Goal: Information Seeking & Learning: Learn about a topic

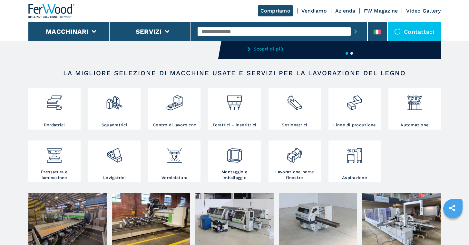
scroll to position [193, 0]
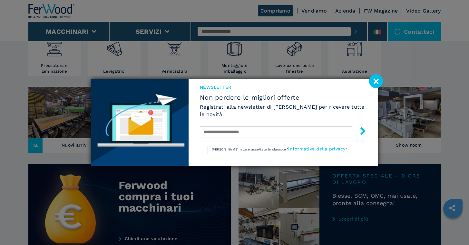
click at [378, 80] on image at bounding box center [376, 81] width 14 height 14
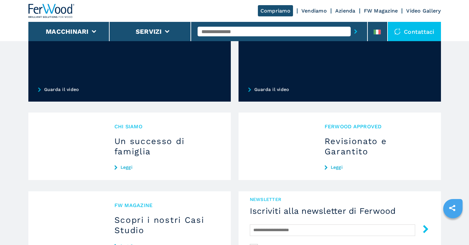
scroll to position [557, 0]
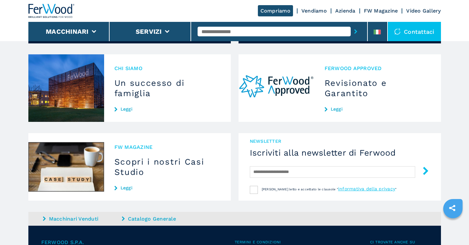
click at [335, 109] on link "Leggi" at bounding box center [377, 109] width 106 height 5
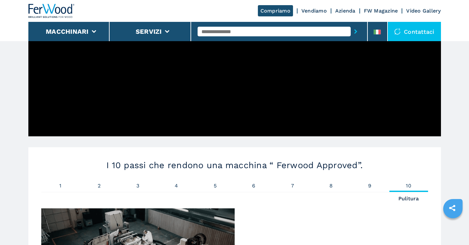
scroll to position [441, 0]
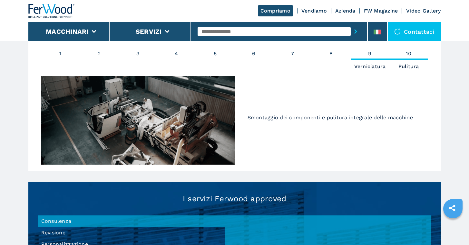
click at [371, 52] on span "9" at bounding box center [369, 53] width 39 height 5
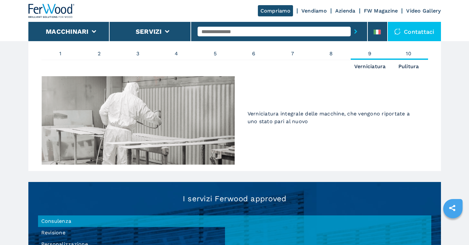
click at [409, 52] on span "10" at bounding box center [408, 53] width 39 height 5
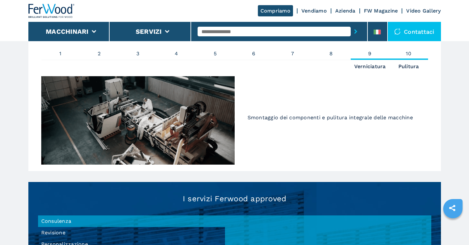
click at [369, 52] on span "9" at bounding box center [369, 53] width 39 height 5
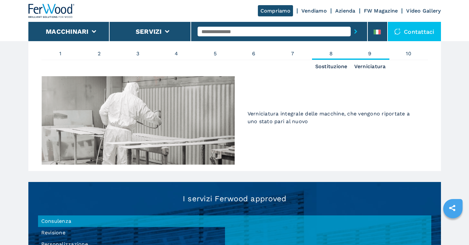
click at [330, 53] on span "8" at bounding box center [331, 53] width 39 height 5
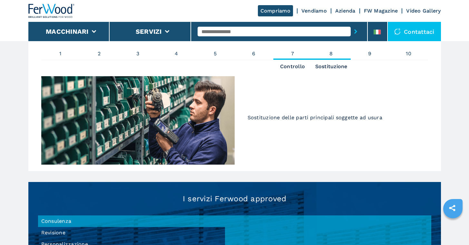
click at [290, 53] on span "7" at bounding box center [292, 53] width 39 height 5
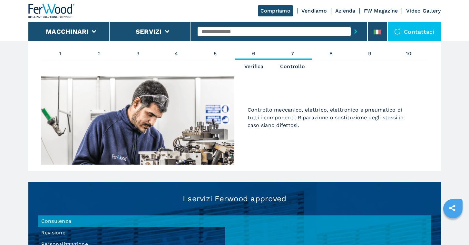
click at [252, 54] on span "6" at bounding box center [253, 53] width 39 height 5
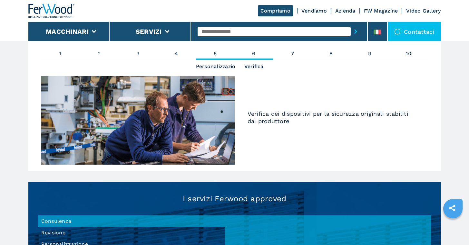
click at [218, 52] on span "5" at bounding box center [215, 53] width 39 height 5
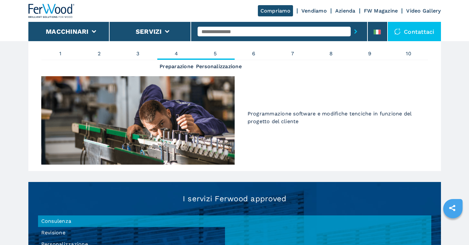
click at [175, 52] on span "4" at bounding box center [176, 53] width 39 height 5
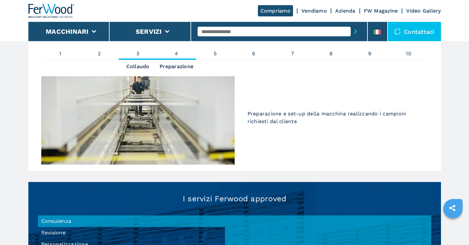
click at [136, 52] on span "3" at bounding box center [138, 53] width 39 height 5
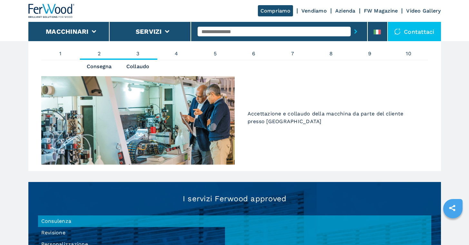
click at [100, 53] on span "2" at bounding box center [99, 53] width 39 height 5
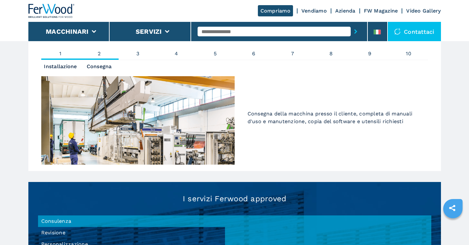
click at [59, 53] on span "1" at bounding box center [60, 53] width 39 height 5
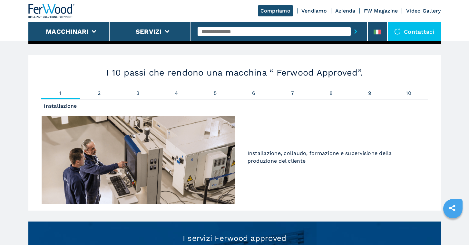
scroll to position [338, 0]
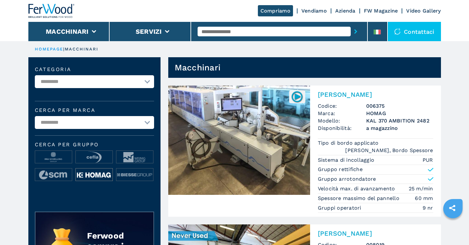
click at [98, 175] on img at bounding box center [94, 175] width 37 height 13
click at [57, 156] on img at bounding box center [53, 157] width 37 height 13
click at [130, 155] on img at bounding box center [134, 157] width 37 height 13
click at [56, 176] on img at bounding box center [53, 175] width 37 height 13
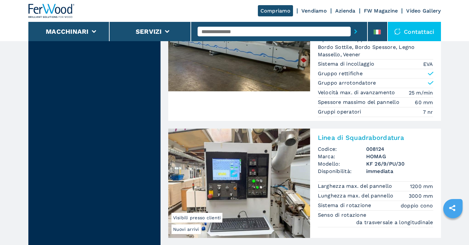
scroll to position [1554, 0]
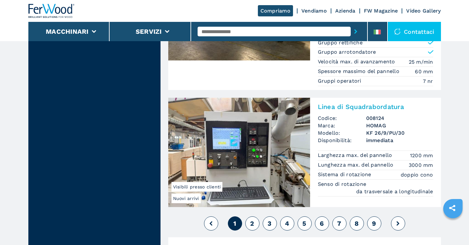
click at [251, 221] on span "2" at bounding box center [252, 224] width 4 height 8
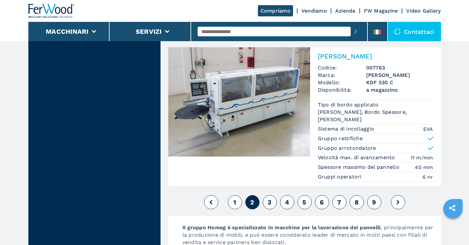
scroll to position [1613, 0]
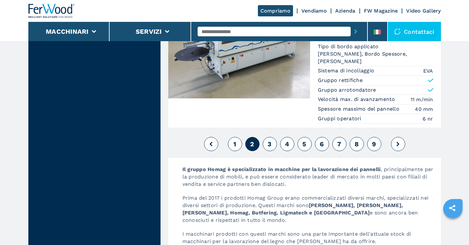
click at [269, 140] on span "3" at bounding box center [269, 144] width 4 height 8
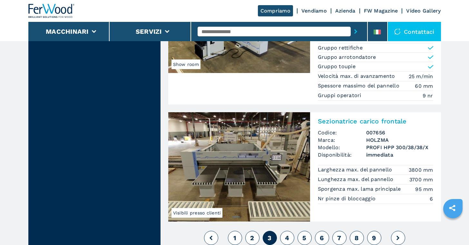
scroll to position [1584, 0]
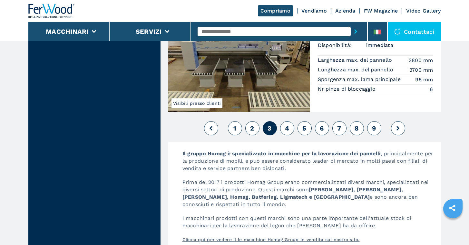
click at [286, 126] on span "4" at bounding box center [287, 129] width 4 height 8
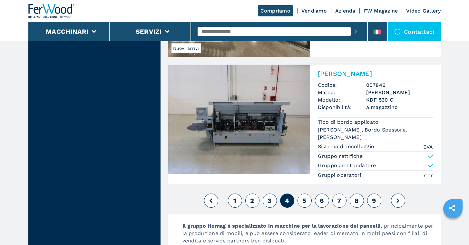
scroll to position [1563, 0]
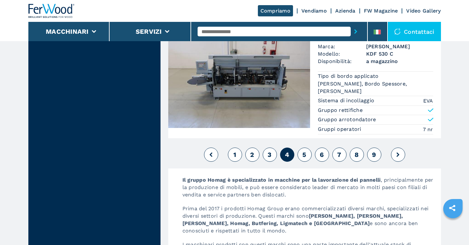
click at [304, 159] on span "5" at bounding box center [304, 155] width 4 height 8
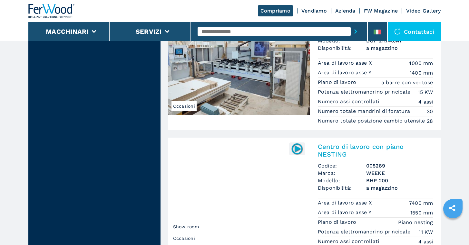
scroll to position [1597, 0]
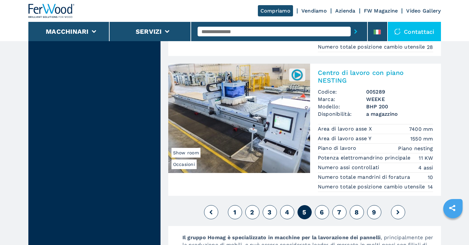
click at [320, 210] on span "6" at bounding box center [321, 213] width 4 height 8
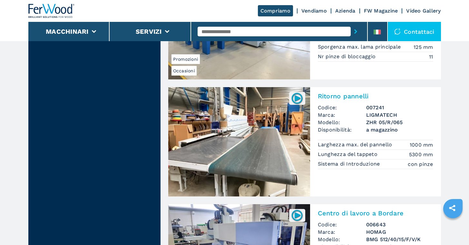
scroll to position [1589, 0]
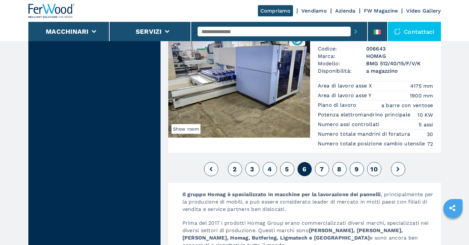
click at [324, 173] on button "7" at bounding box center [322, 169] width 14 height 14
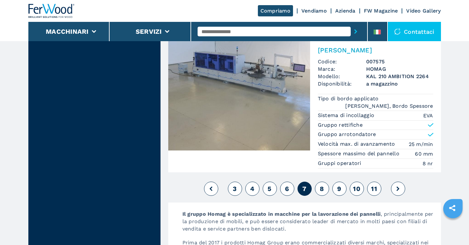
scroll to position [1465, 0]
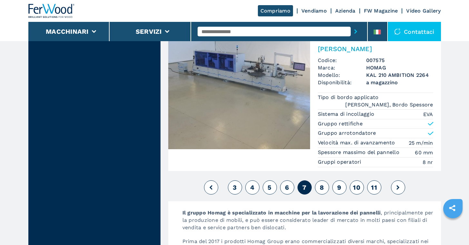
click at [320, 185] on span "8" at bounding box center [321, 188] width 4 height 8
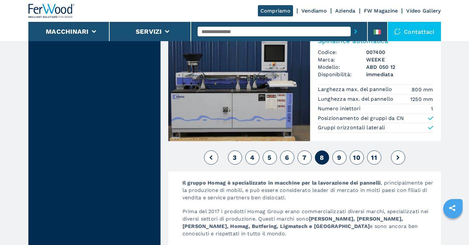
scroll to position [1547, 0]
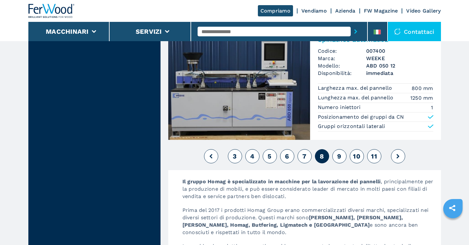
click at [339, 154] on span "9" at bounding box center [339, 157] width 4 height 8
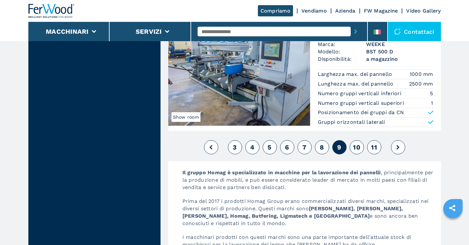
scroll to position [1515, 0]
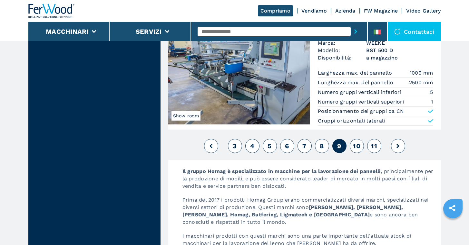
click at [359, 141] on button "10" at bounding box center [356, 146] width 14 height 14
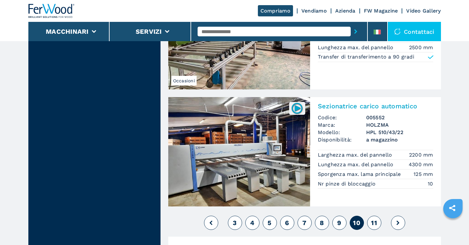
scroll to position [1520, 0]
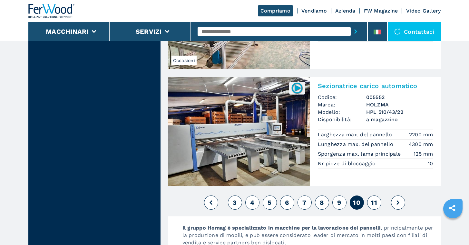
click at [374, 200] on span "11" at bounding box center [374, 203] width 6 height 8
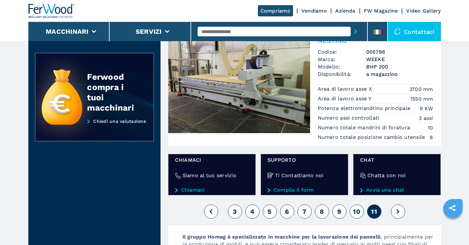
scroll to position [210, 0]
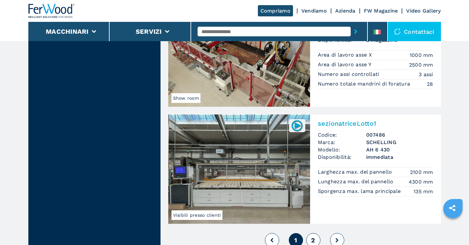
scroll to position [1454, 0]
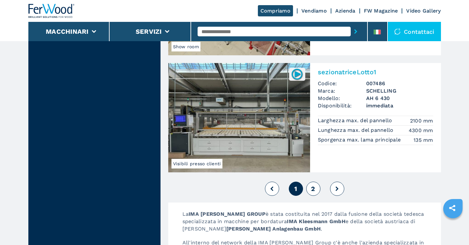
click at [311, 188] on span "2" at bounding box center [313, 189] width 4 height 8
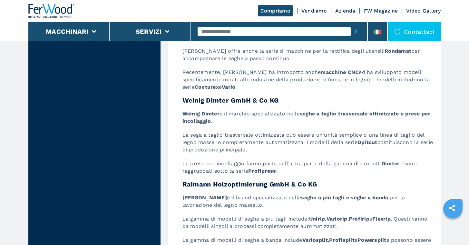
scroll to position [908, 0]
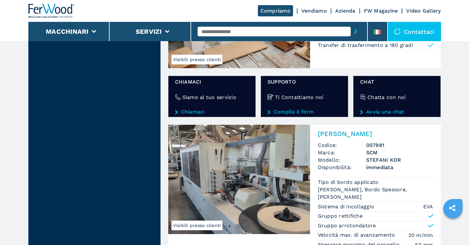
scroll to position [977, 0]
